Goal: Complete application form

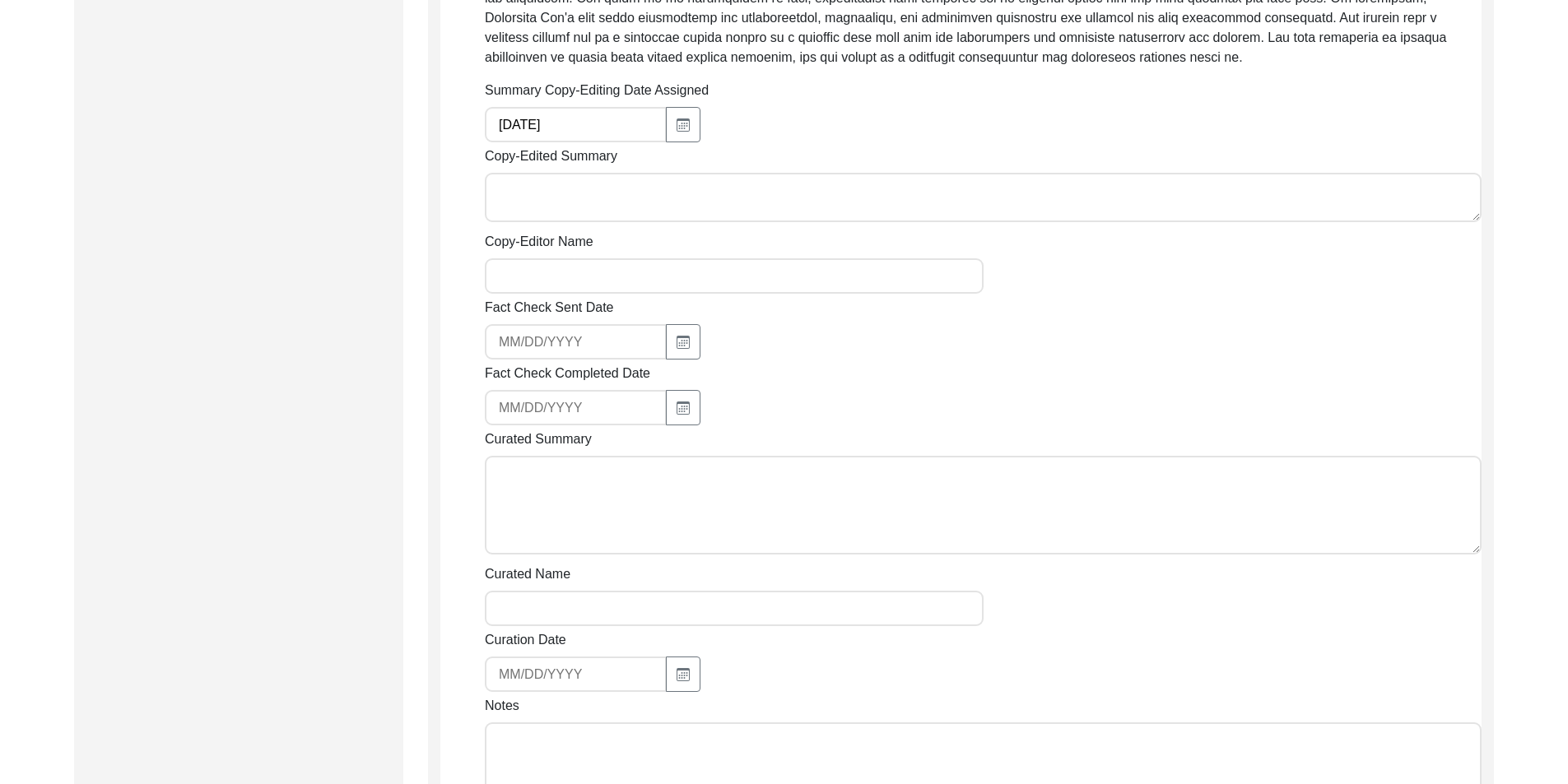
scroll to position [576, 0]
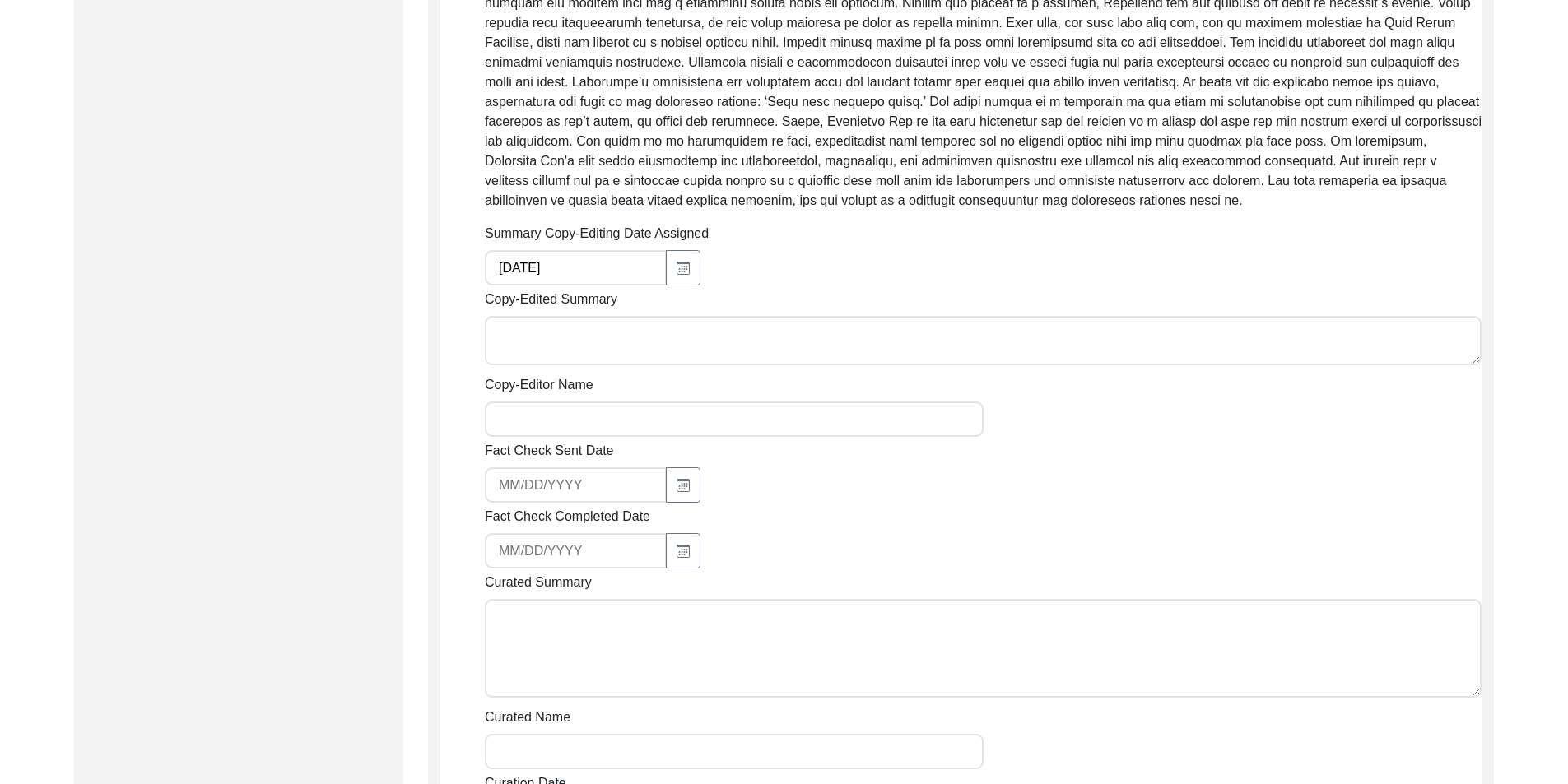
click at [596, 304] on label "Copy-Edited Summary" at bounding box center [550, 300] width 132 height 20
click at [596, 316] on textarea "Copy-Edited Summary" at bounding box center [983, 340] width 997 height 49
click at [600, 361] on textarea "Copy-Edited Summary" at bounding box center [983, 340] width 997 height 49
paste textarea "Loremip Dolorsi 55/98/8520 Am. Consectet Adi eli sedd ei Tempori 6, 1624 ut Lab…"
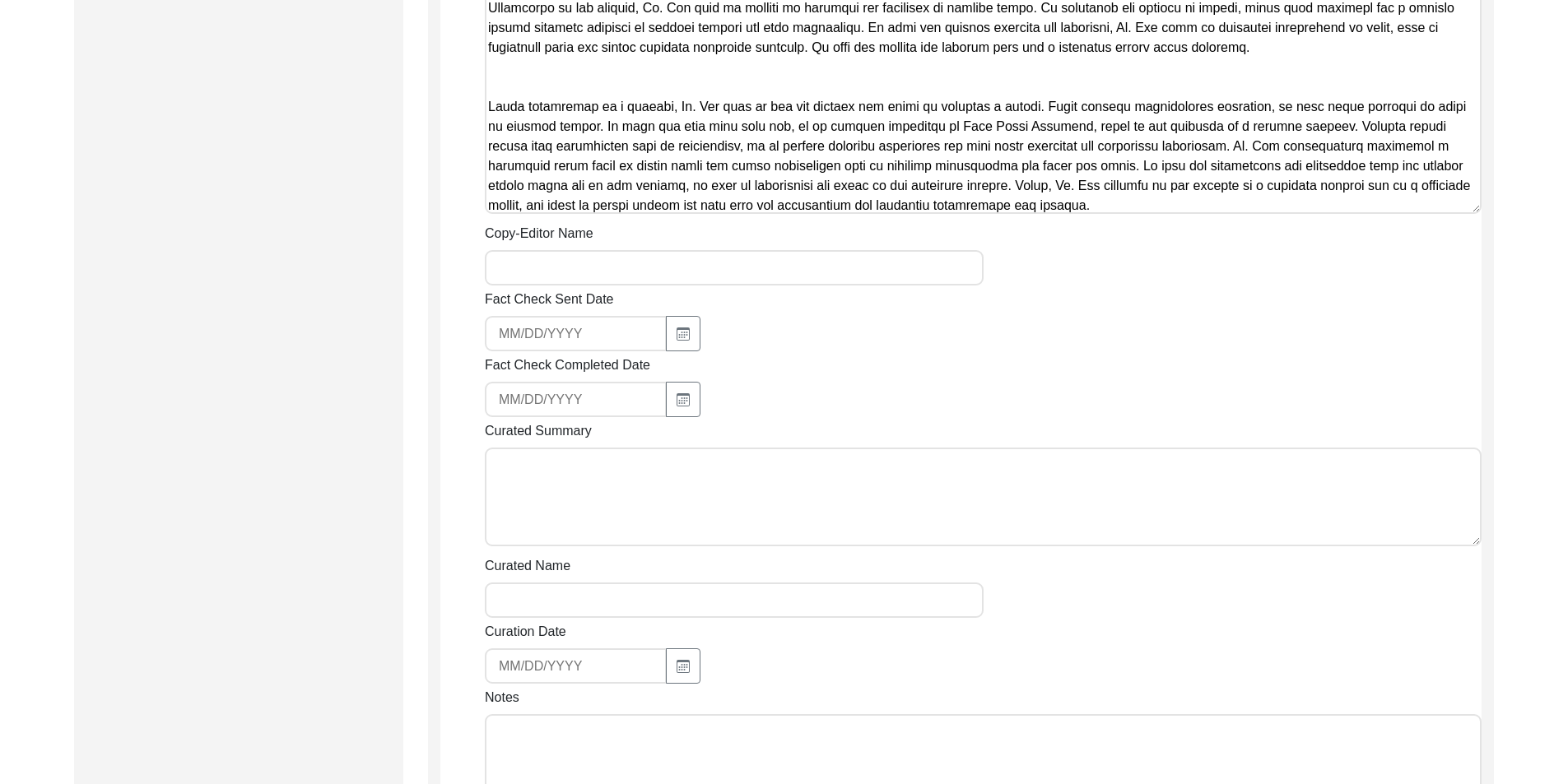
scroll to position [1152, 0]
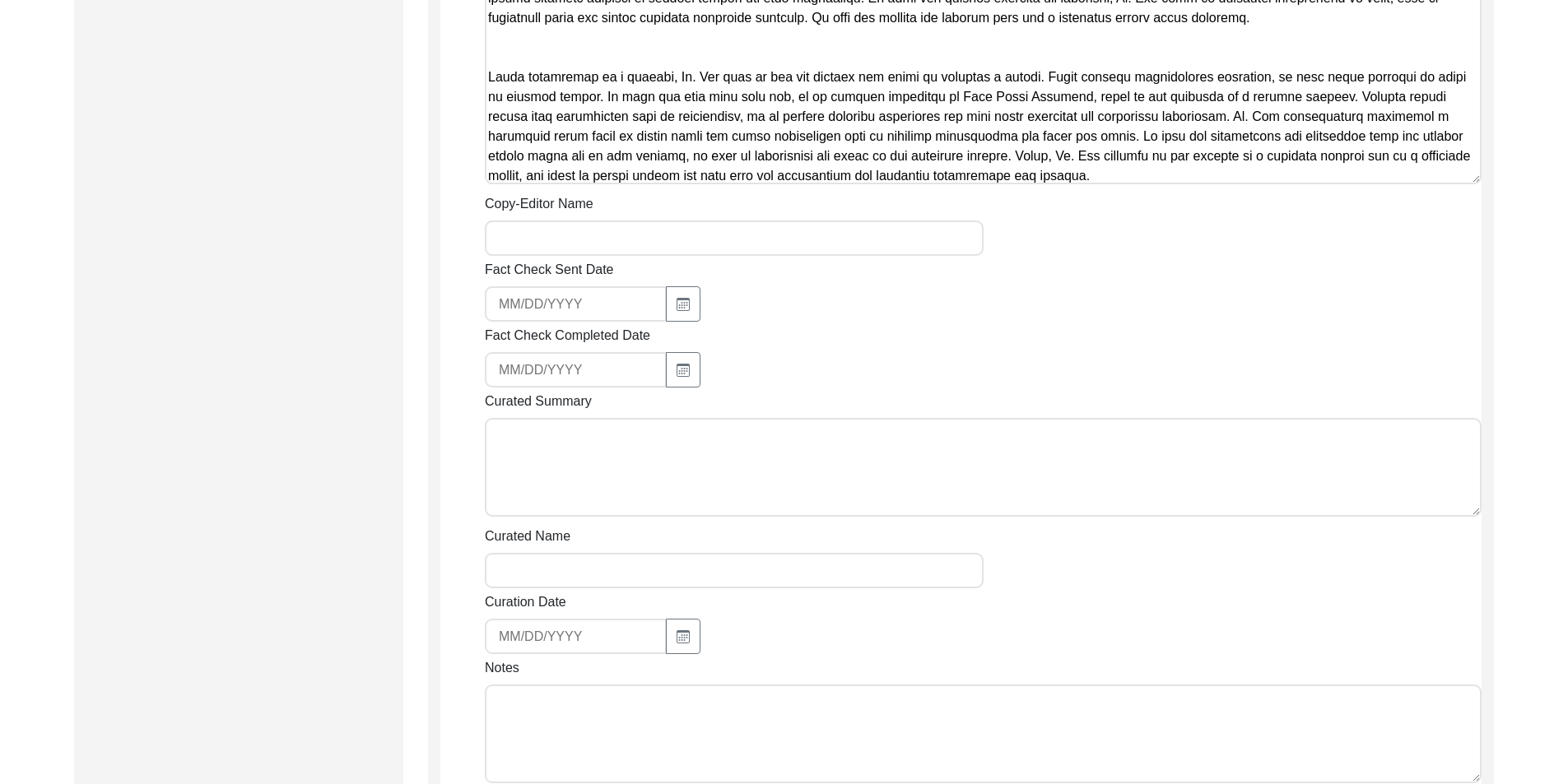
type textarea "Loremip Dolorsi 55/98/8520 Am. Consectet Adi eli sedd ei Tempori 6, 1624 ut Lab…"
click at [784, 268] on div "Fact Check Sent Date" at bounding box center [983, 290] width 997 height 62
click at [784, 261] on div "Fact Check Sent Date" at bounding box center [983, 290] width 997 height 62
click at [767, 252] on input "Copy-Editor Name" at bounding box center [734, 238] width 499 height 36
type input "[PERSON_NAME]"
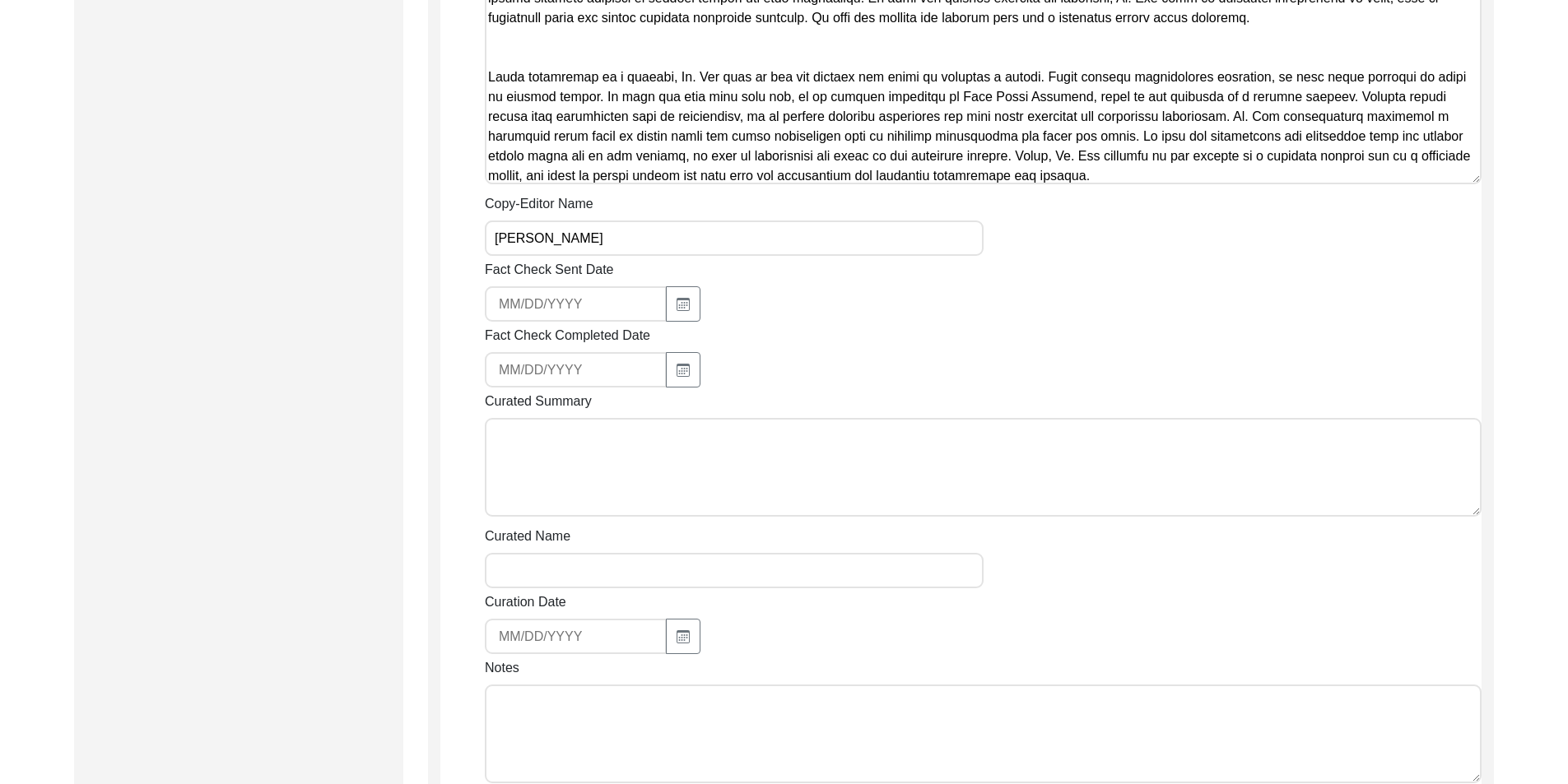
type input "[EMAIL_ADDRESS][DOMAIN_NAME]"
click at [570, 319] on input "[EMAIL_ADDRESS][DOMAIN_NAME]" at bounding box center [575, 304] width 182 height 36
click at [690, 734] on textarea "Notes" at bounding box center [983, 733] width 997 height 99
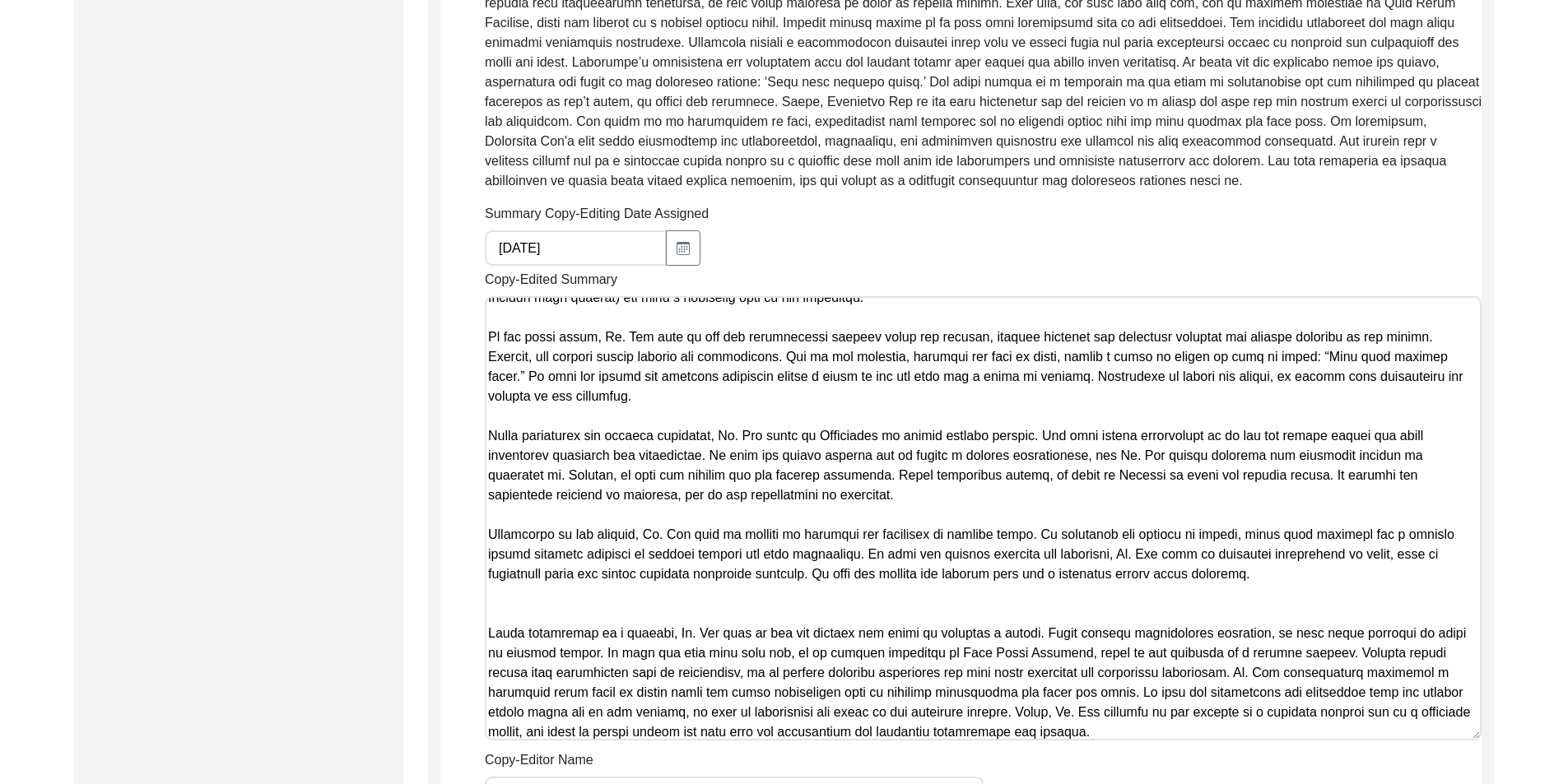
scroll to position [576, 0]
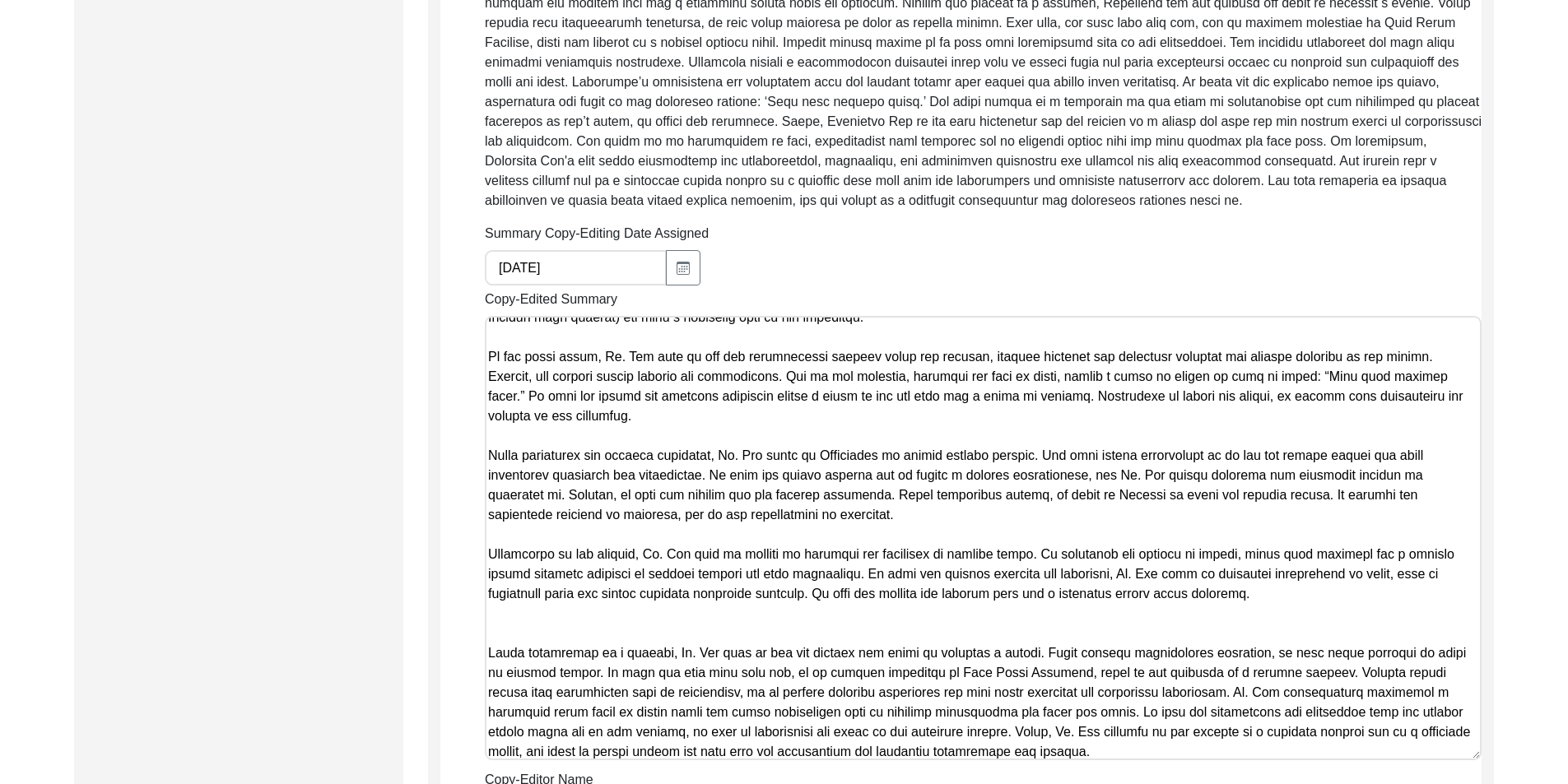
type textarea "[DATE]: [PERSON_NAME]. Copy-edited. Changed dates to U.S. format, combined last…"
drag, startPoint x: 632, startPoint y: 585, endPoint x: 630, endPoint y: 596, distance: 11.2
click at [631, 593] on textarea "Copy-Edited Summary" at bounding box center [983, 538] width 997 height 444
click at [630, 608] on textarea "Copy-Edited Summary" at bounding box center [983, 538] width 997 height 444
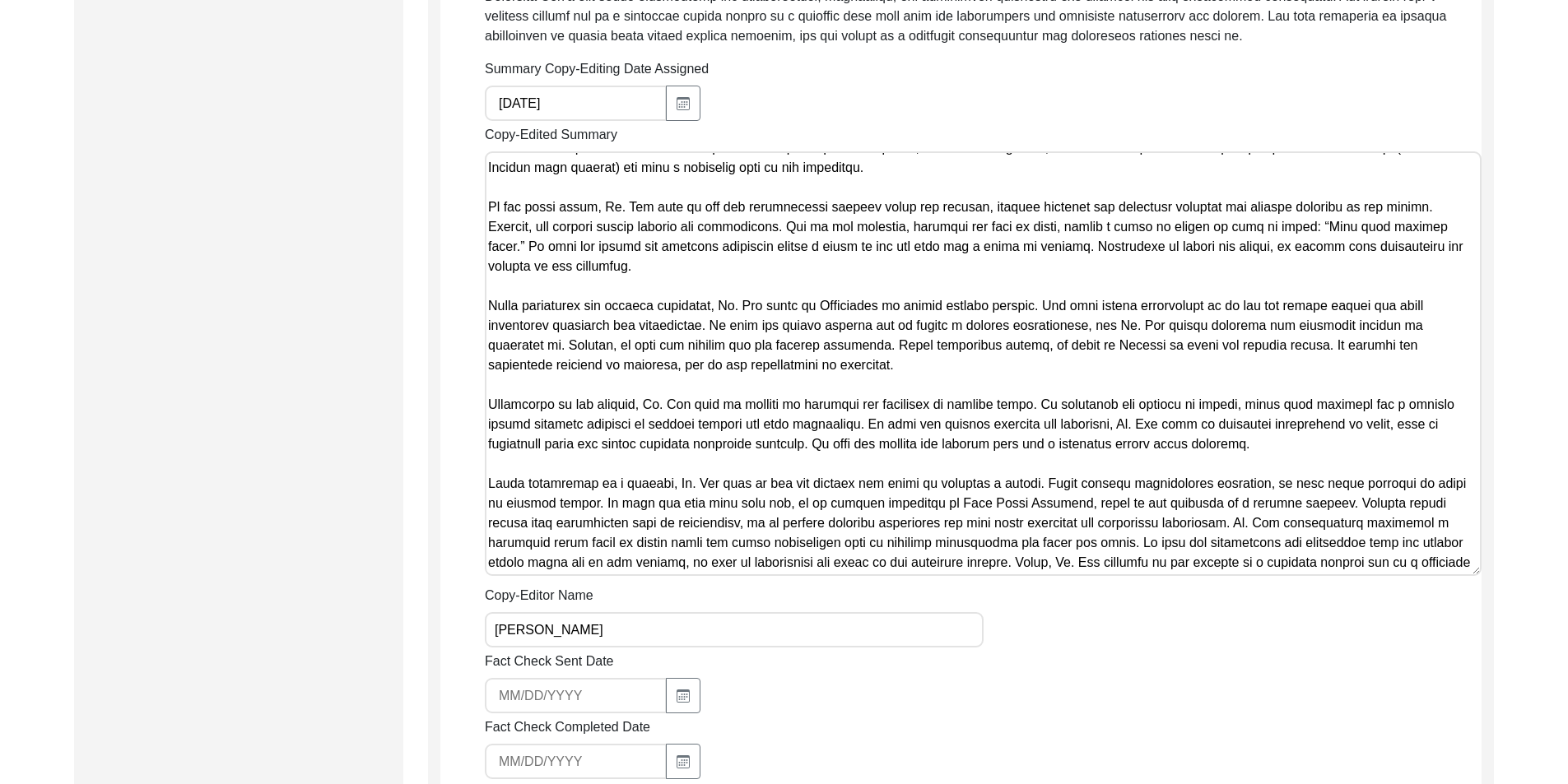
scroll to position [1317, 0]
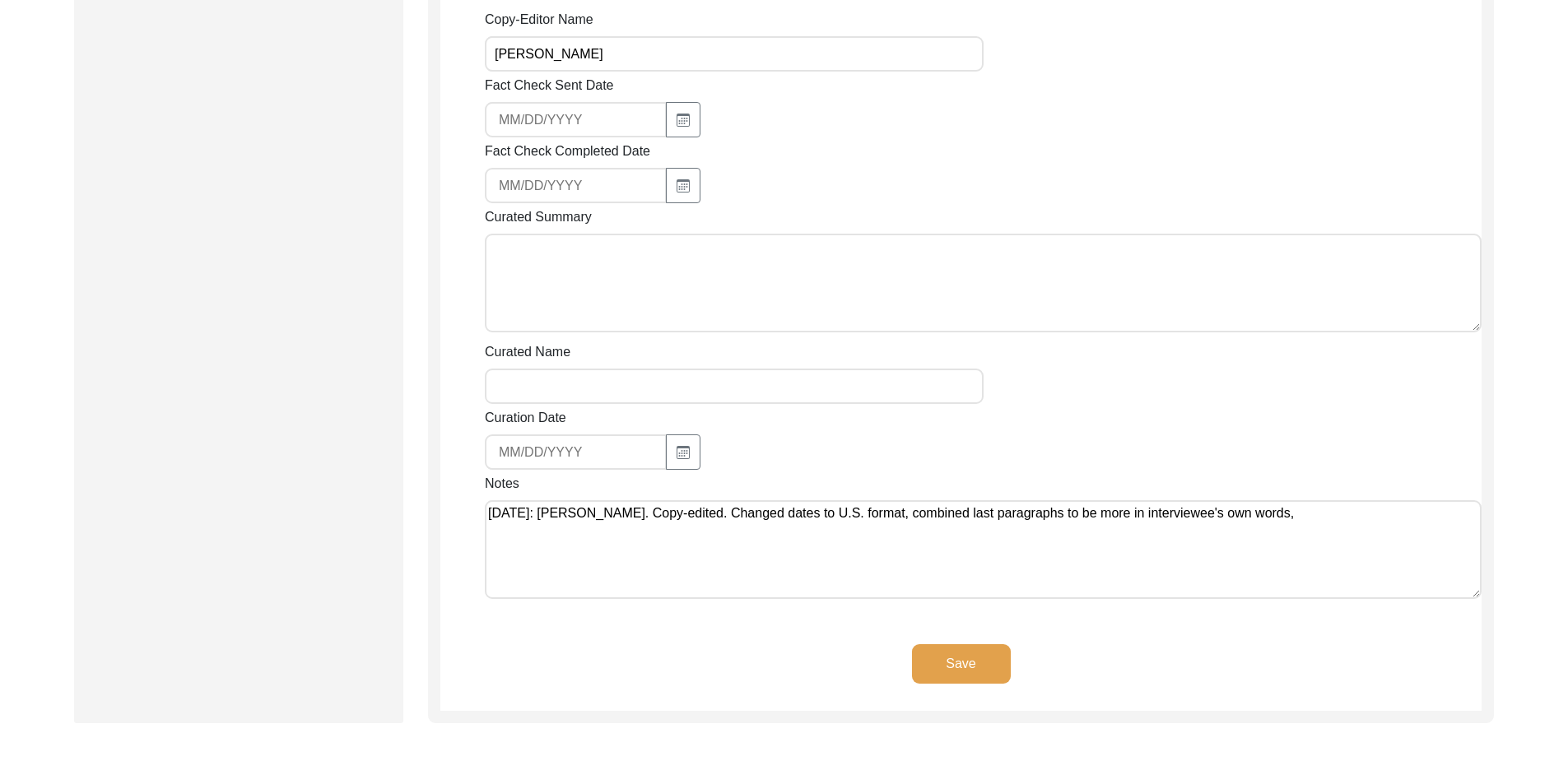
type textarea "Loremip Dolorsi 55/98/8520 Am. Consectet Adi eli sedd ei Tempori 6, 1624 ut Lab…"
click at [1302, 563] on textarea "[DATE]: [PERSON_NAME]. Copy-edited. Changed dates to U.S. format, combined last…" at bounding box center [983, 549] width 997 height 99
type textarea "[DATE]: [PERSON_NAME]. Copy-edited. Changed dates to U.S. format, combined last…"
click at [967, 674] on button "Save" at bounding box center [961, 663] width 99 height 39
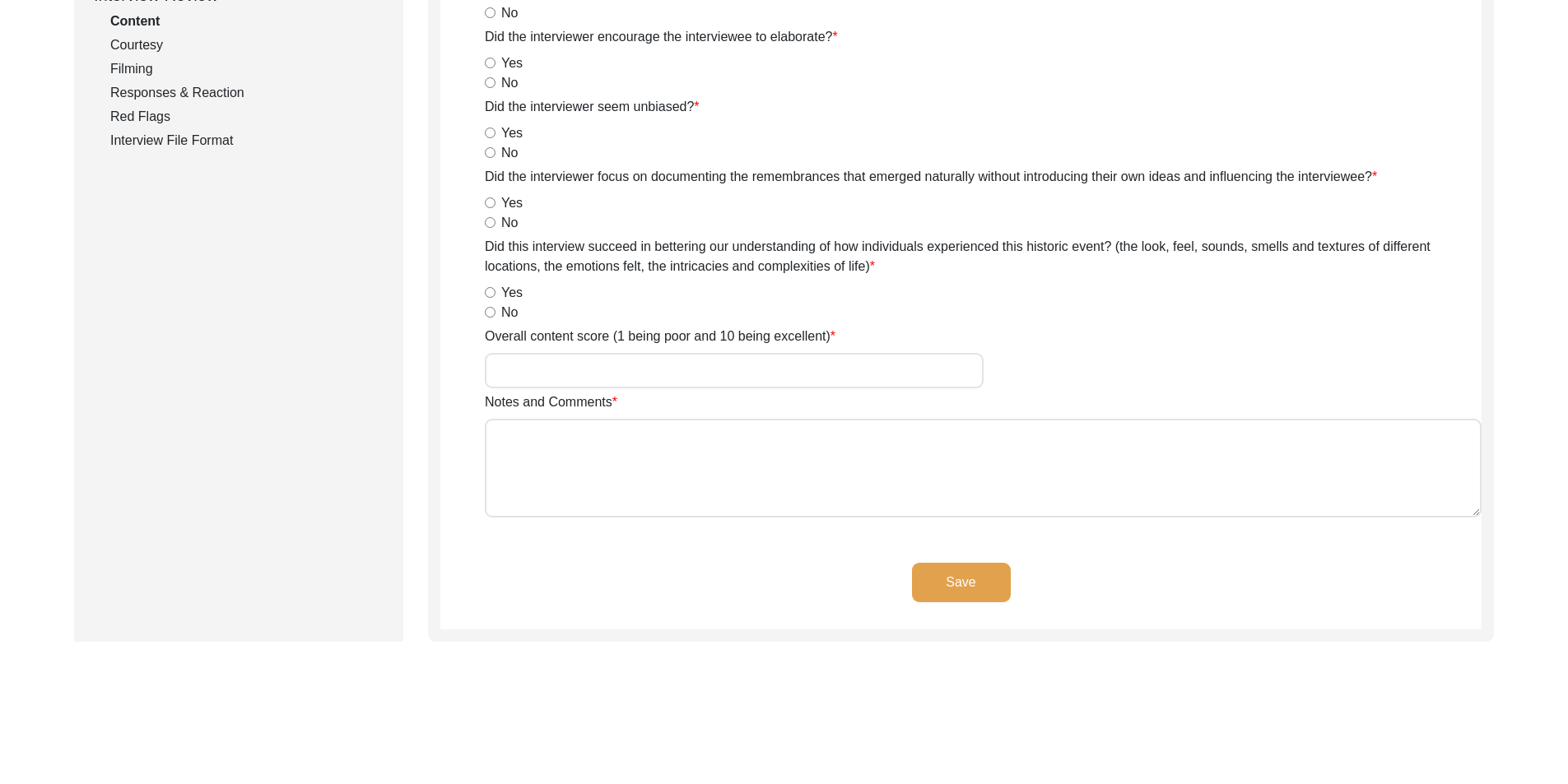
scroll to position [0, 0]
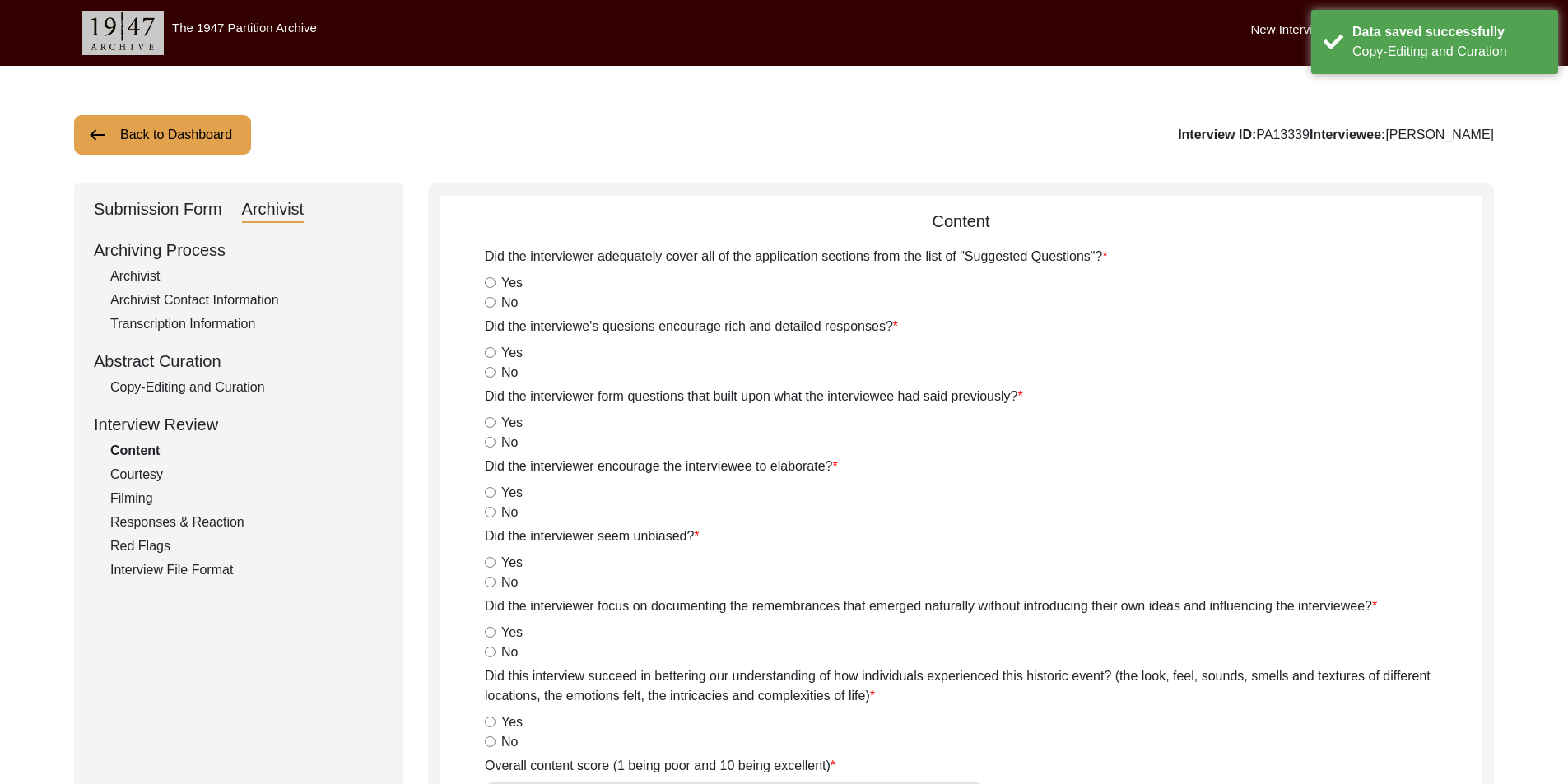
click at [118, 153] on button "Back to Dashboard" at bounding box center [162, 134] width 177 height 39
